Goal: Navigation & Orientation: Find specific page/section

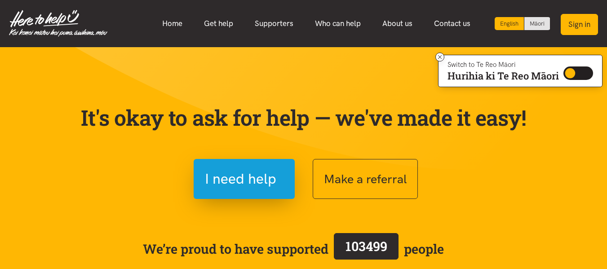
click at [576, 20] on button "Sign in" at bounding box center [578, 24] width 37 height 21
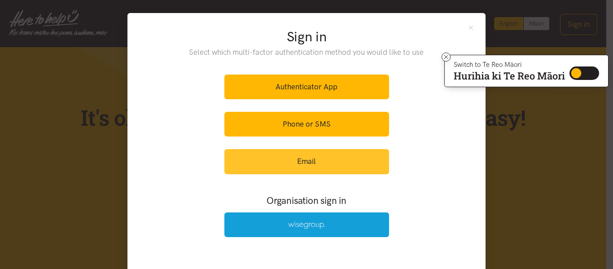
click at [317, 167] on link "Email" at bounding box center [306, 161] width 165 height 25
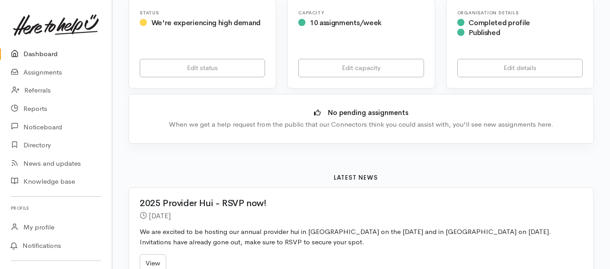
scroll to position [45, 0]
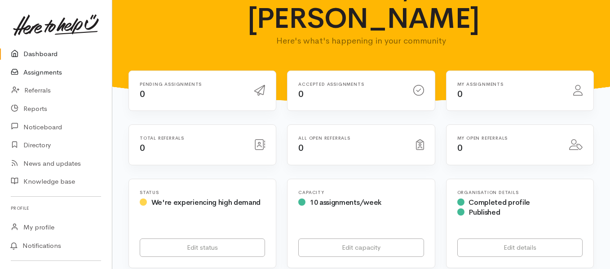
click at [52, 71] on link "Assignments" at bounding box center [56, 72] width 112 height 18
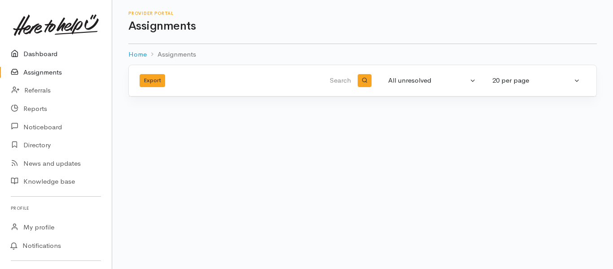
click at [28, 56] on link "Dashboard" at bounding box center [56, 54] width 112 height 18
